Goal: Navigation & Orientation: Find specific page/section

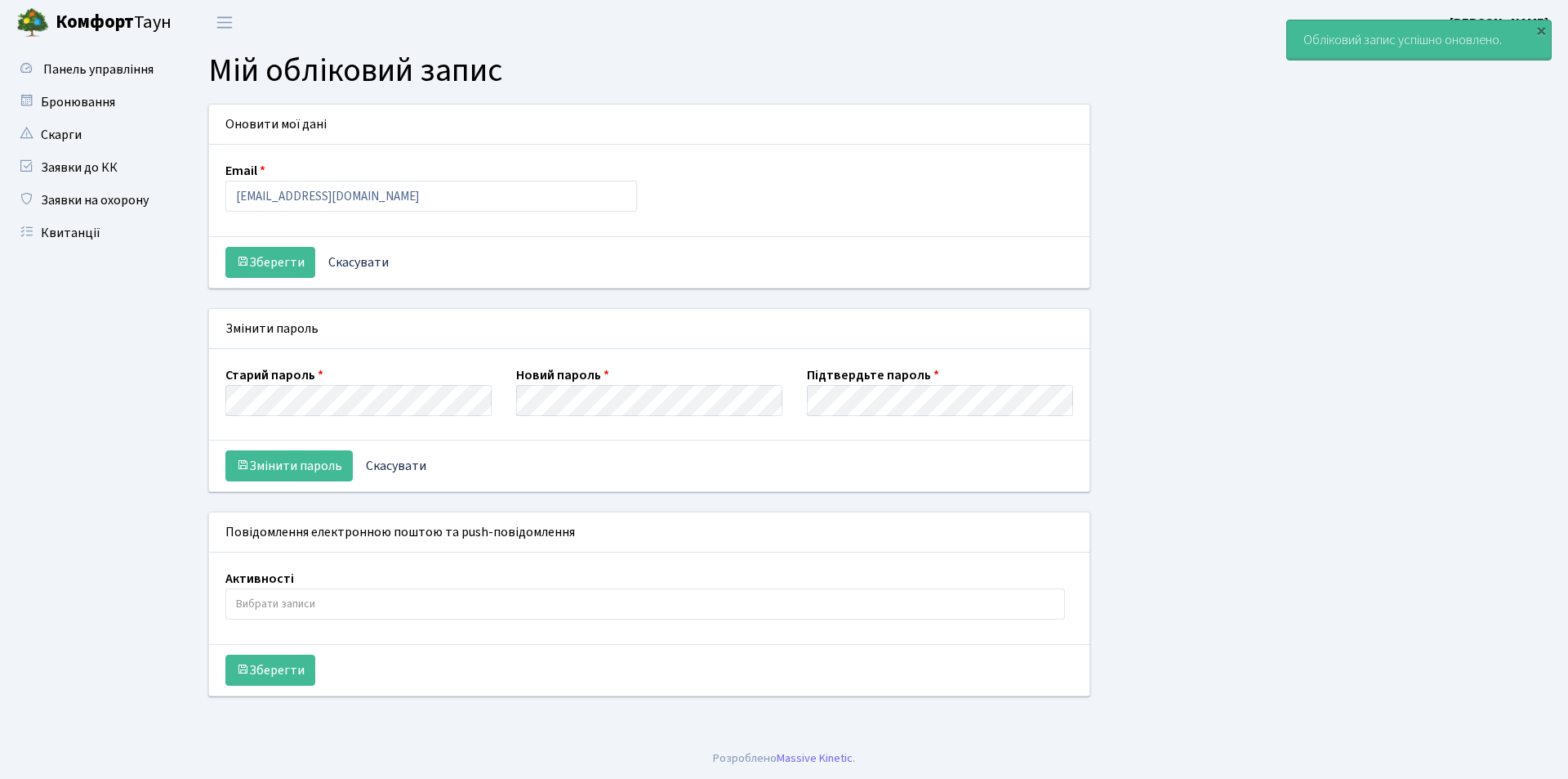
select select
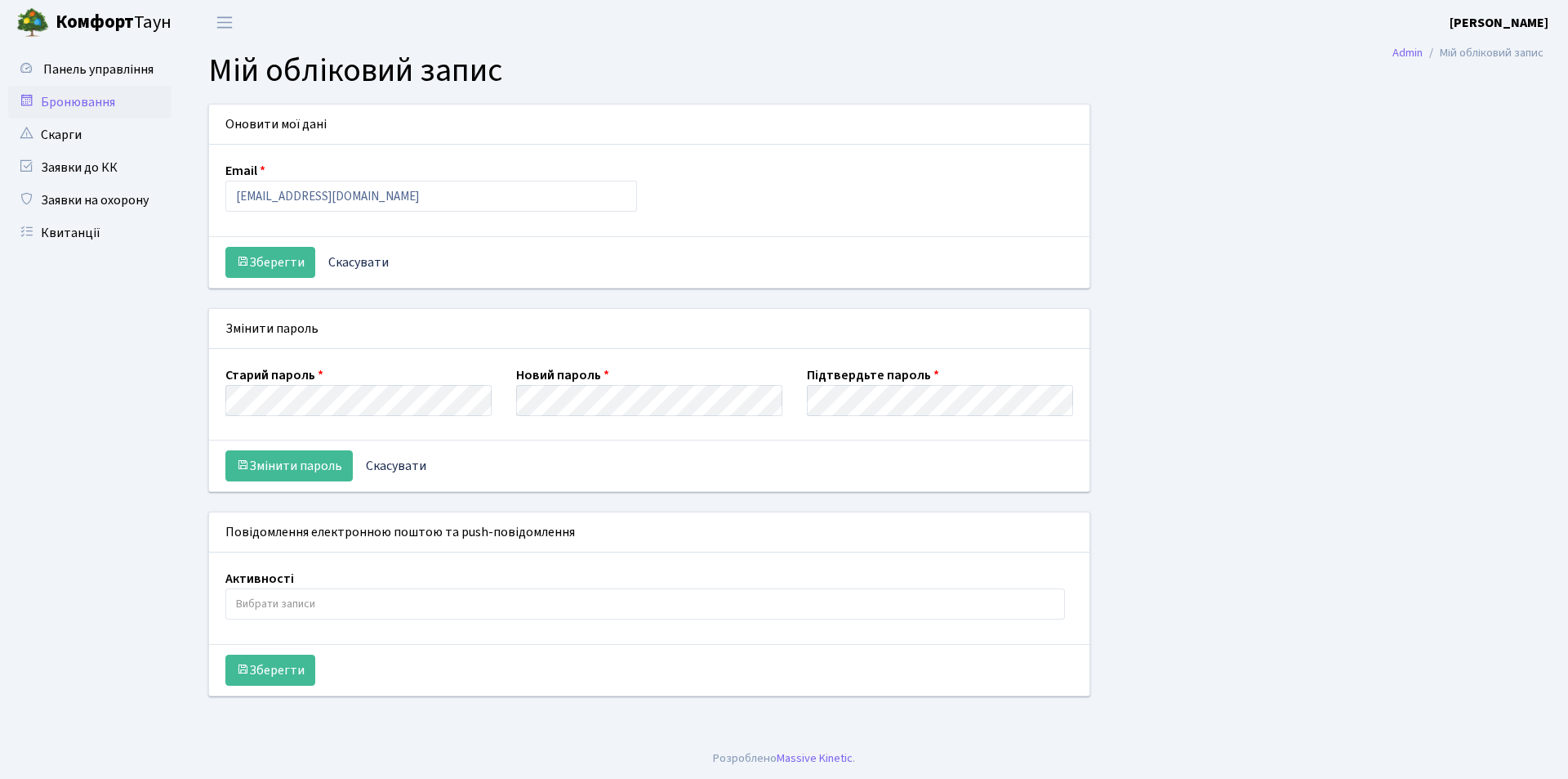
click at [70, 104] on link "Бронювання" at bounding box center [89, 102] width 163 height 33
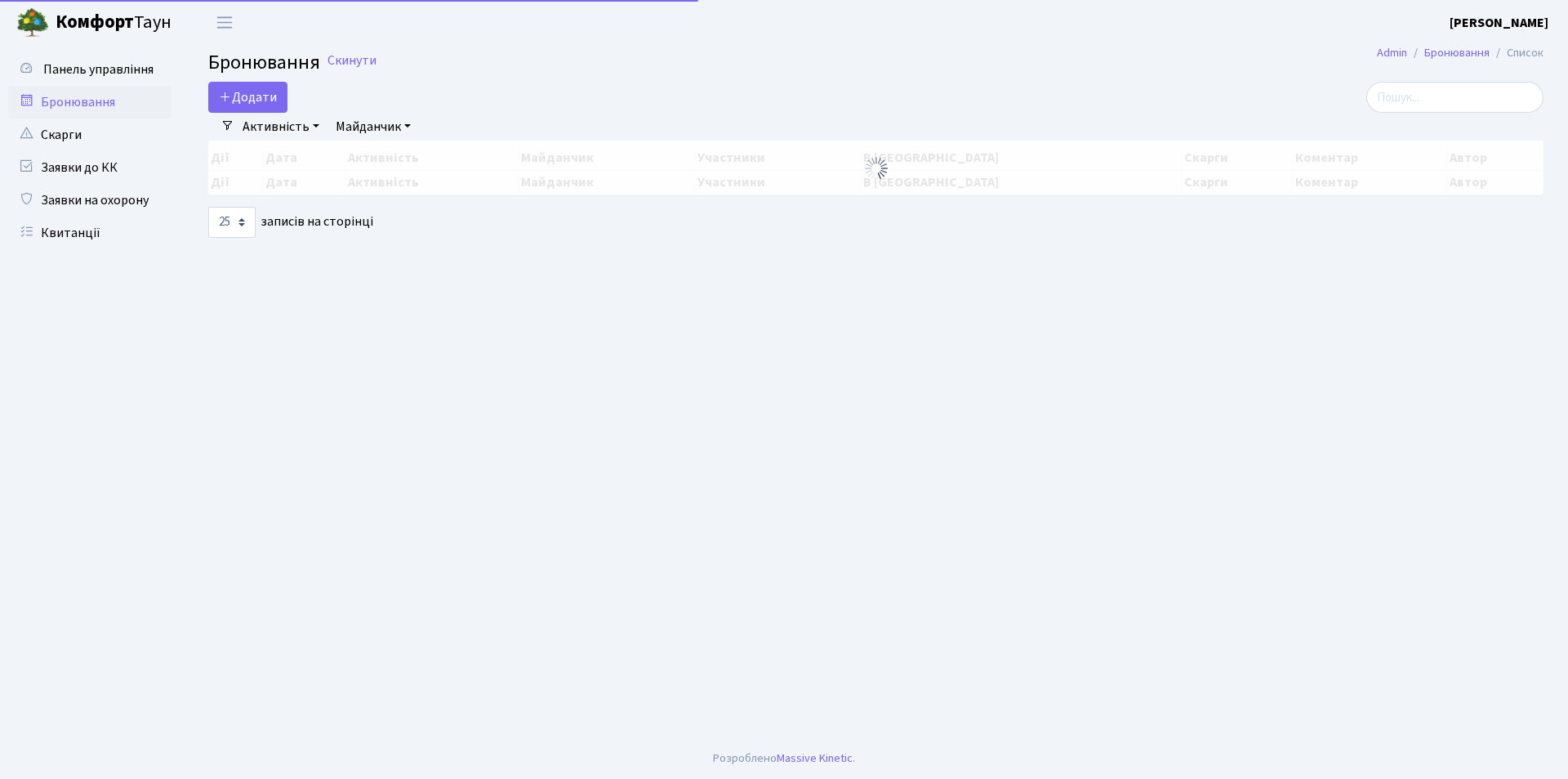
select select "25"
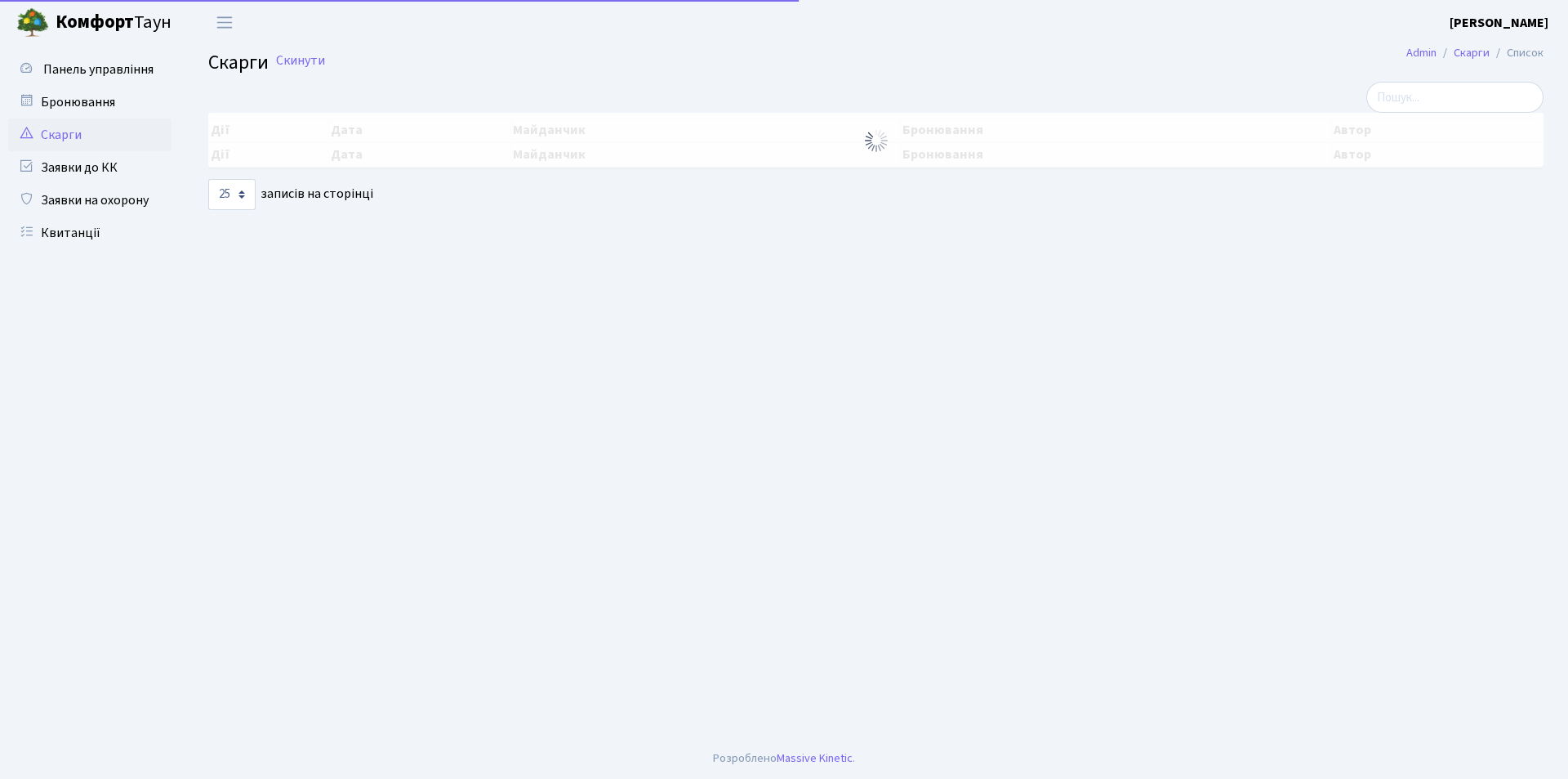
select select "25"
click at [81, 71] on span "Панель управління" at bounding box center [98, 69] width 110 height 18
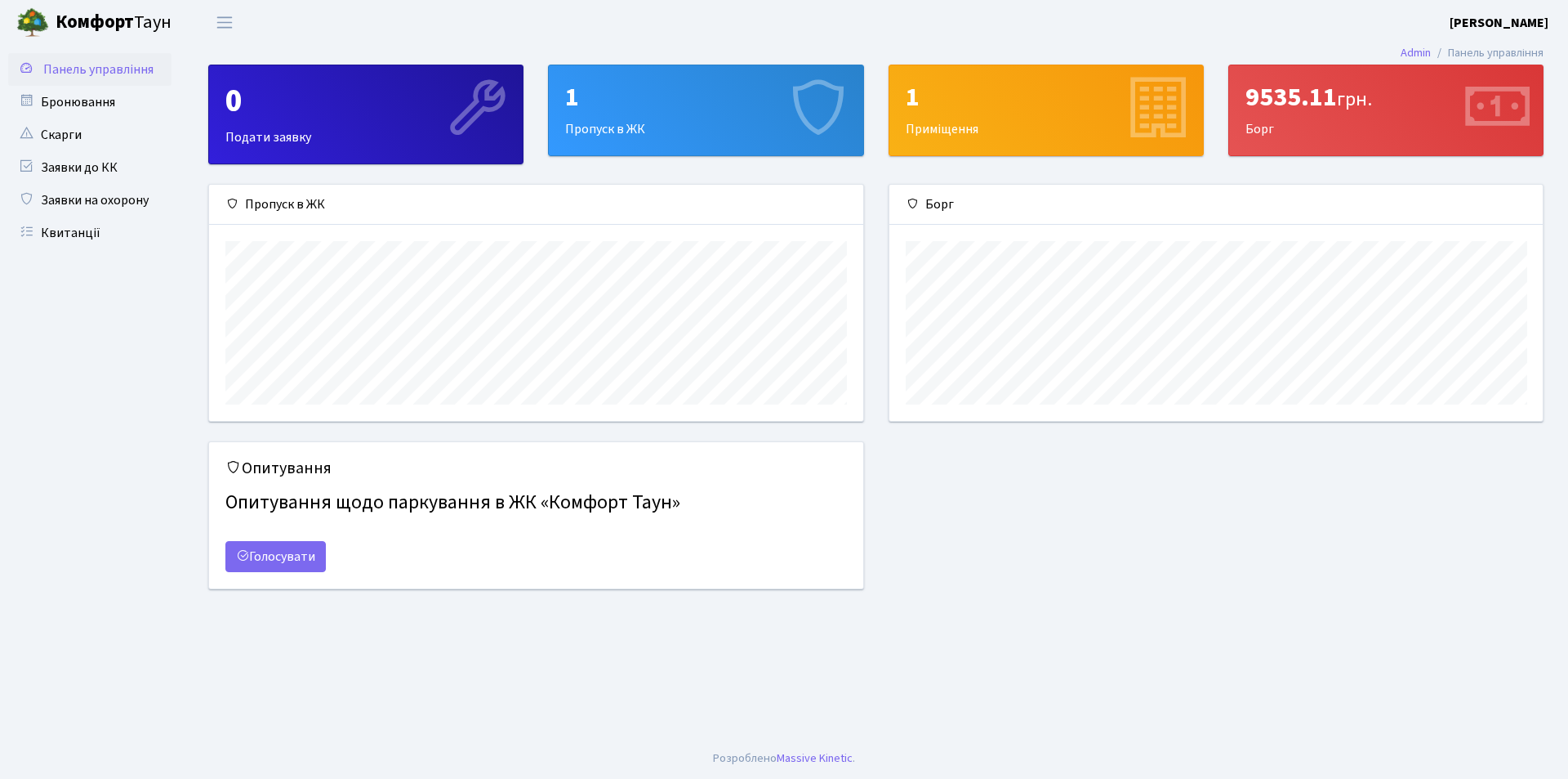
scroll to position [236, 654]
click at [56, 236] on link "Квитанції" at bounding box center [89, 233] width 163 height 33
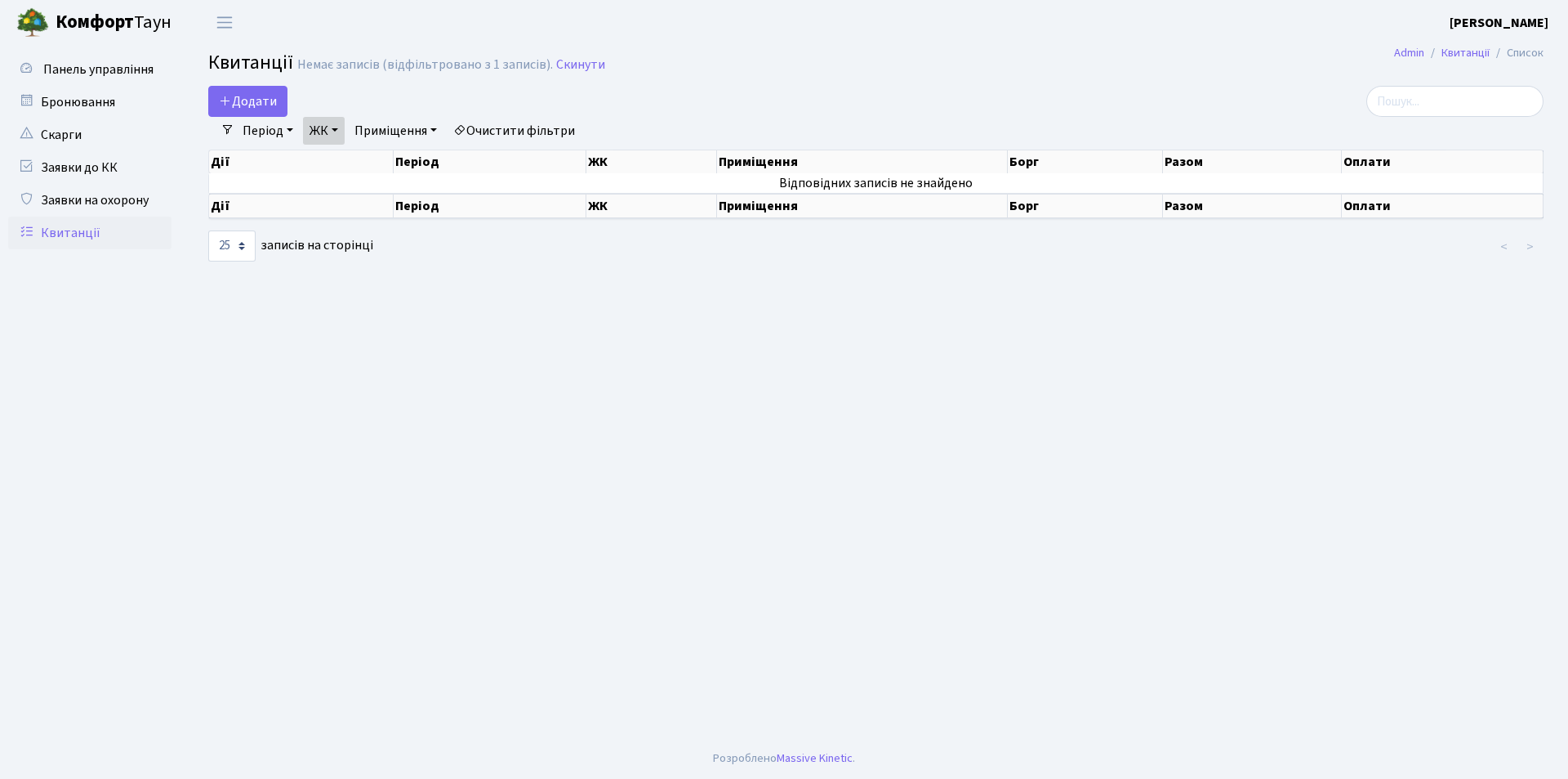
click at [371, 130] on link "Приміщення" at bounding box center [395, 130] width 96 height 28
click at [437, 218] on li "КТ 17-91" at bounding box center [449, 219] width 198 height 28
click at [242, 249] on select "10 25 50 100 250 500 1,000" at bounding box center [232, 246] width 47 height 31
click at [209, 230] on select "10 25 50 100 250 500 1,000" at bounding box center [232, 246] width 47 height 31
click at [243, 246] on select "10 25 50 100 250 500 1,000" at bounding box center [232, 246] width 47 height 31
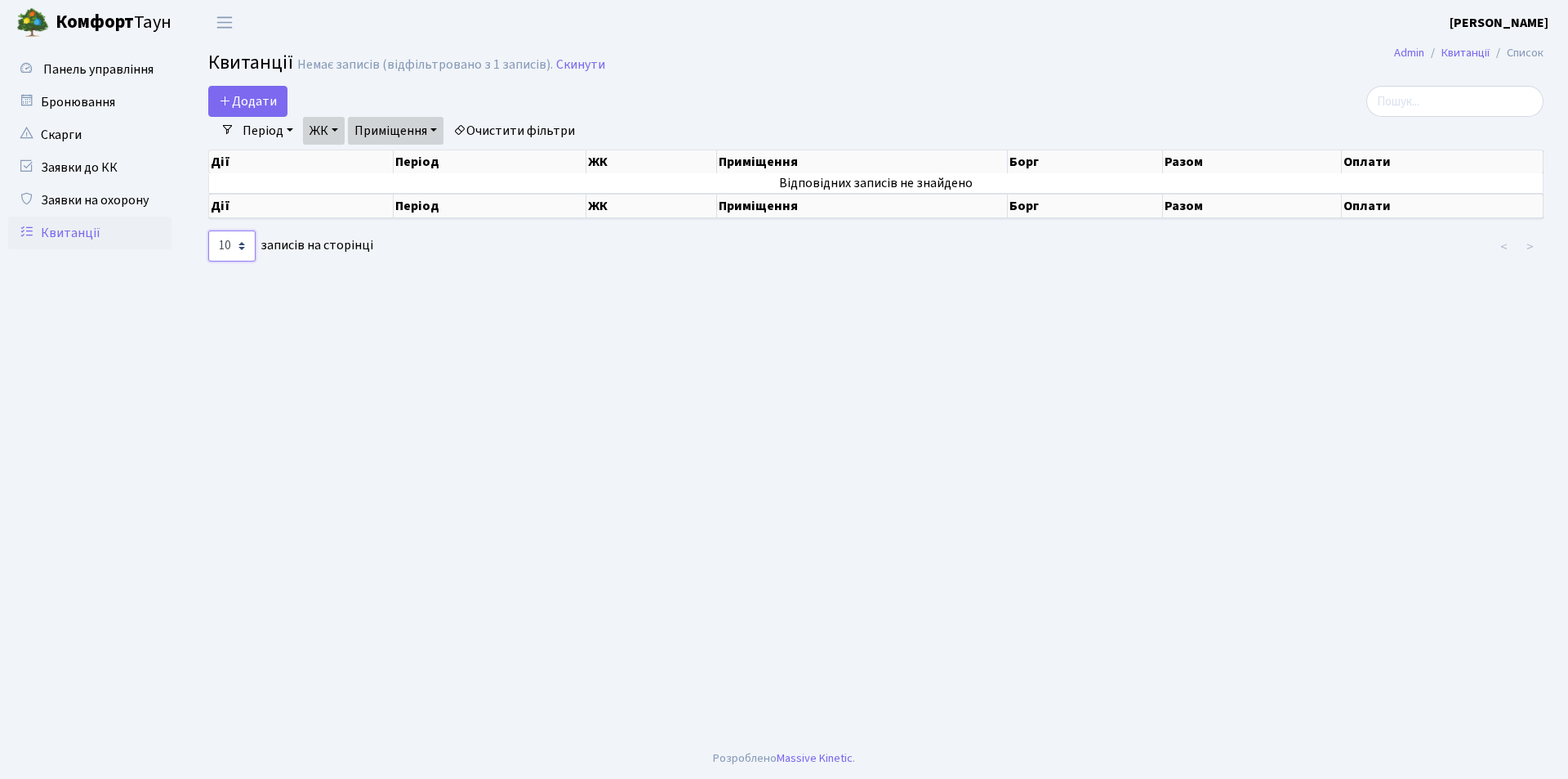
select select "25"
click at [209, 230] on select "10 25 50 100 250 500 1,000" at bounding box center [232, 246] width 47 height 31
click at [60, 202] on link "Заявки на охорону" at bounding box center [89, 200] width 163 height 33
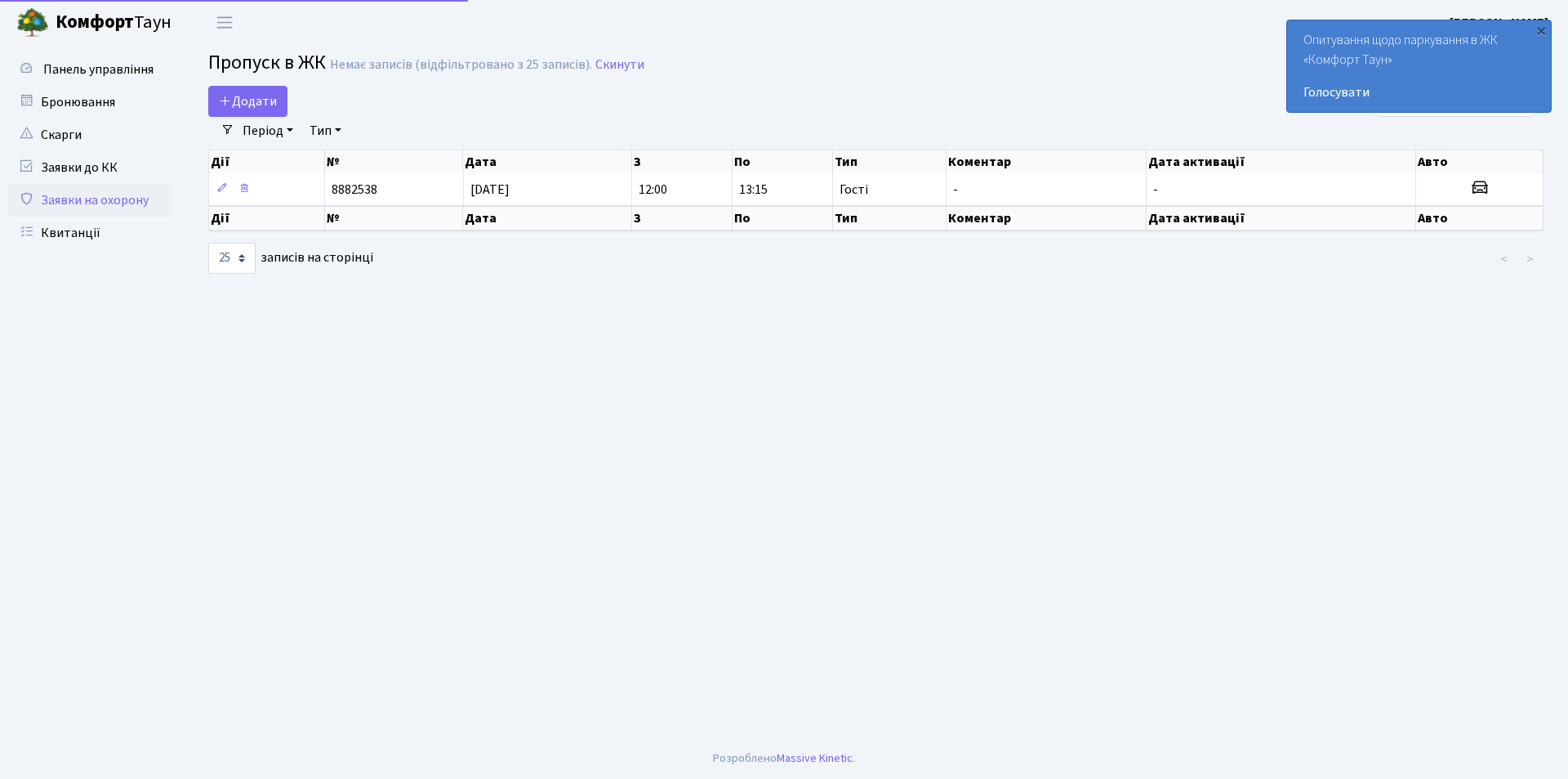
select select "25"
